Goal: Task Accomplishment & Management: Manage account settings

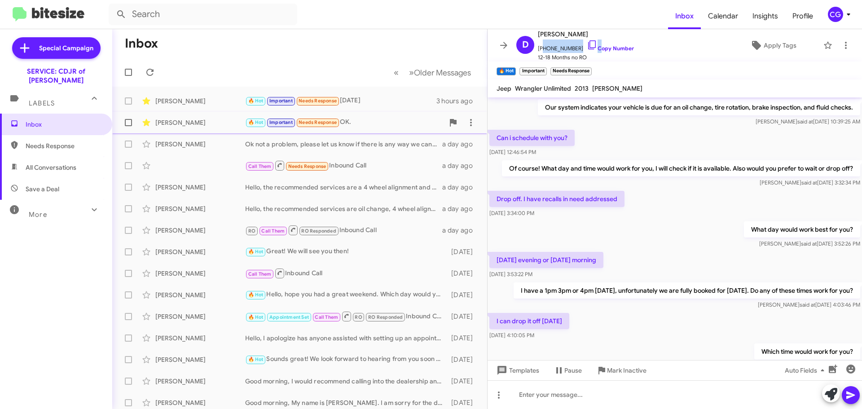
scroll to position [456, 0]
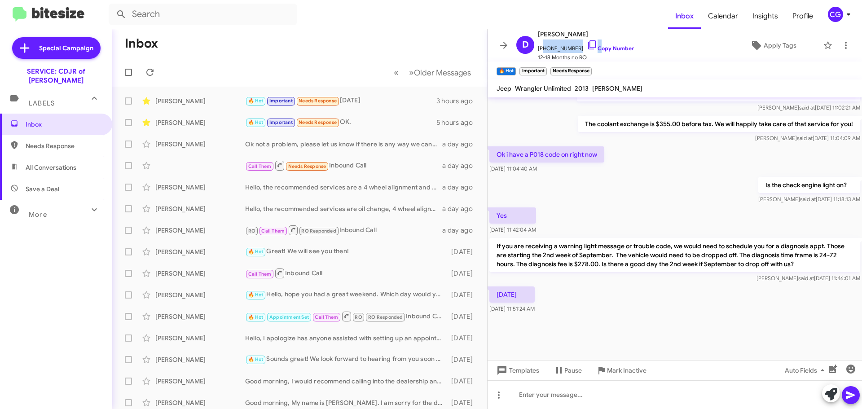
click at [836, 19] on div "CG" at bounding box center [835, 14] width 15 height 15
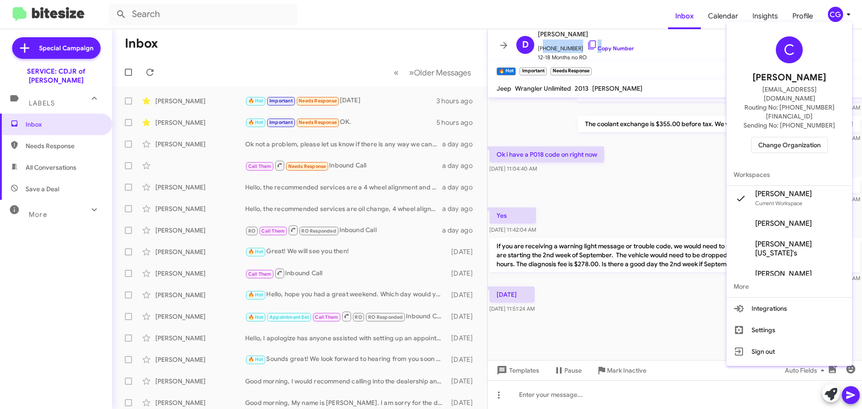
click at [795, 137] on button "Change Organization" at bounding box center [789, 145] width 77 height 16
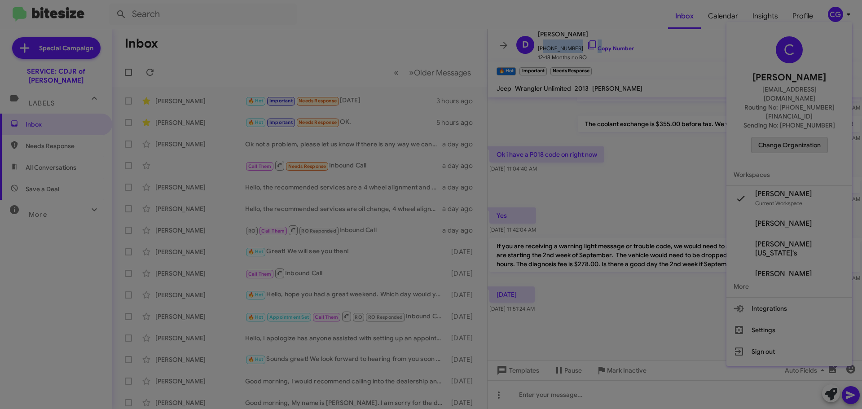
click at [795, 129] on modal-container "Please Select an Organization Search SERVICE: CDJR of Bowie Current Org SERVICE…" at bounding box center [431, 204] width 862 height 409
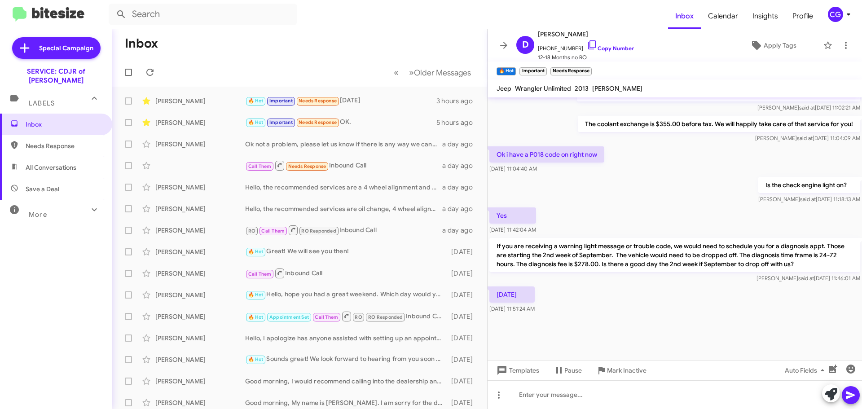
click at [836, 13] on div "CG" at bounding box center [835, 14] width 15 height 15
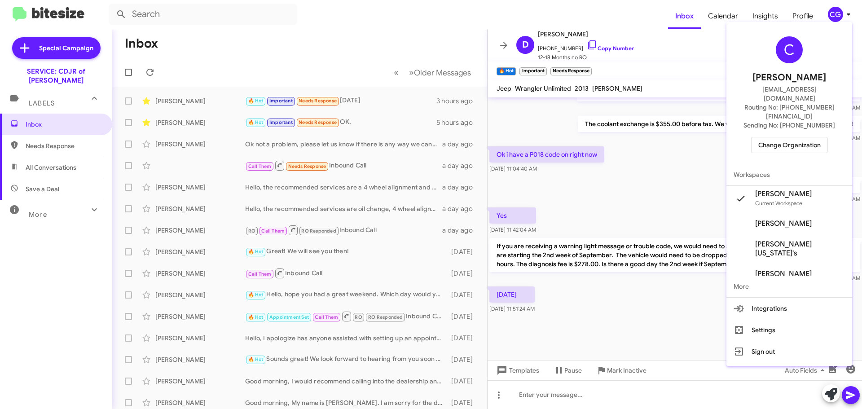
click at [805, 137] on span "Change Organization" at bounding box center [789, 144] width 62 height 15
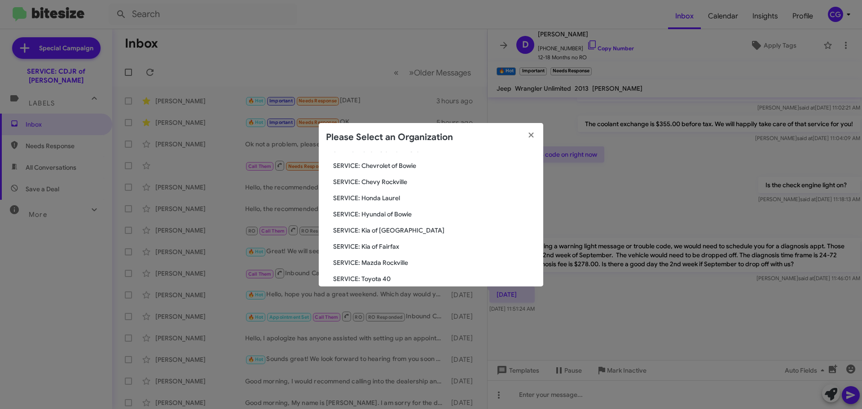
click at [382, 214] on span "SERVICE: Hyundai of Bowie" at bounding box center [434, 214] width 203 height 9
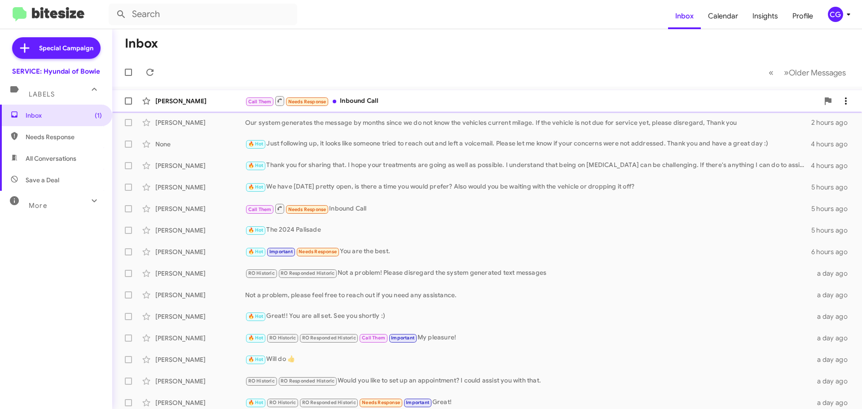
drag, startPoint x: 473, startPoint y: 101, endPoint x: 469, endPoint y: 104, distance: 5.1
click at [473, 101] on div "Call Them Needs Response Inbound Call" at bounding box center [532, 100] width 574 height 11
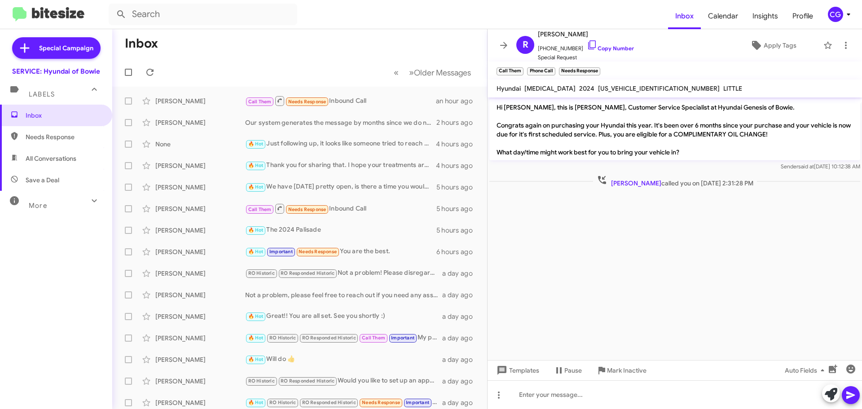
click at [840, 13] on div "CG" at bounding box center [835, 14] width 15 height 15
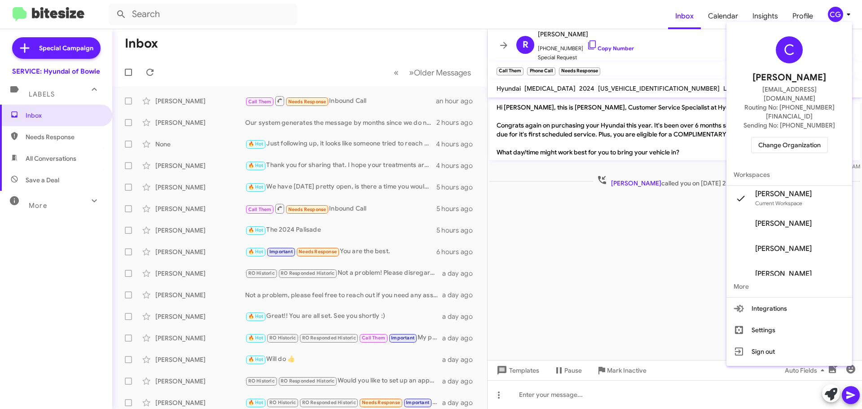
click at [797, 137] on span "Change Organization" at bounding box center [789, 144] width 62 height 15
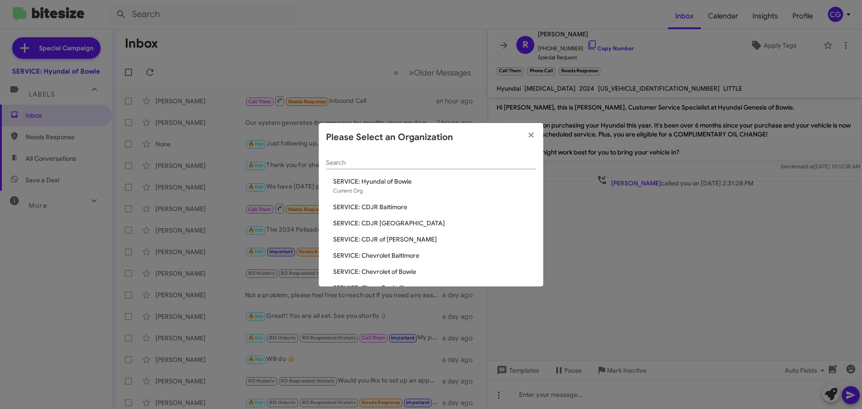
click at [391, 259] on span "SERVICE: Chevrolet Baltimore" at bounding box center [434, 255] width 203 height 9
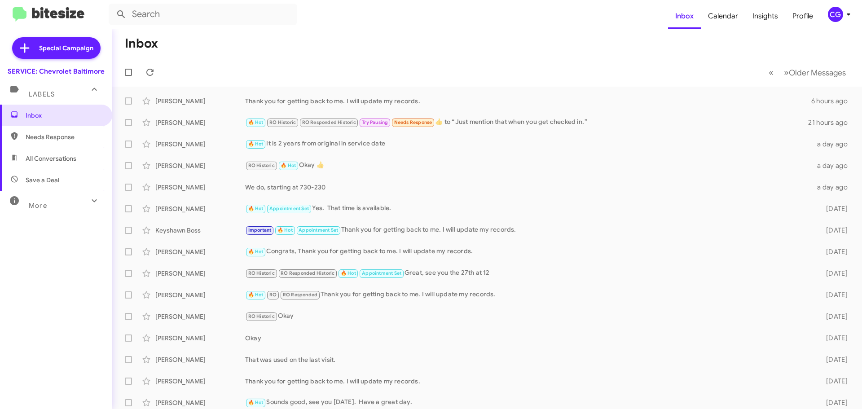
click at [842, 15] on div "CG" at bounding box center [835, 14] width 15 height 15
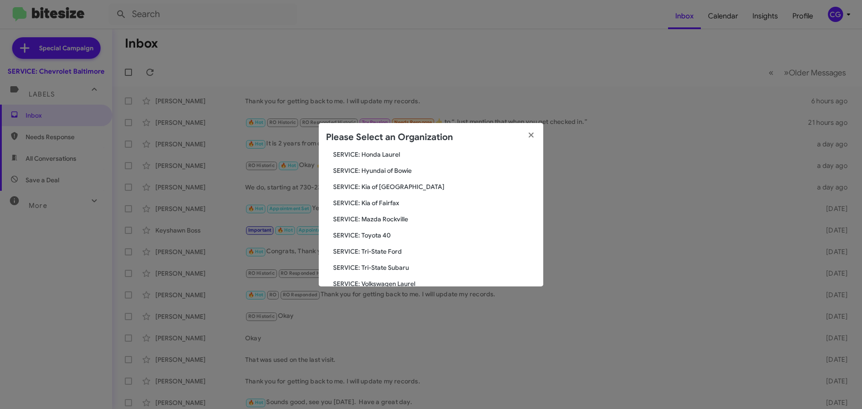
scroll to position [135, 0]
click at [388, 221] on span "SERVICE: Mazda Rockville" at bounding box center [434, 217] width 203 height 9
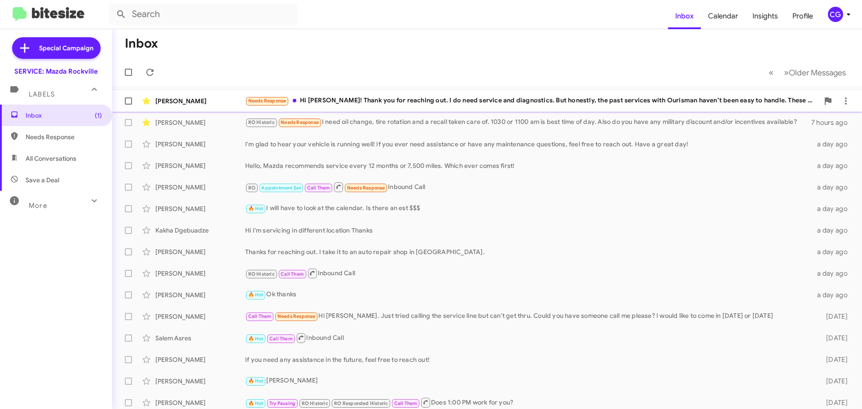
click at [504, 106] on div "Needs Response Hi [PERSON_NAME]! Thank you for reaching out. I do need service …" at bounding box center [532, 101] width 574 height 10
